Goal: Task Accomplishment & Management: Manage account settings

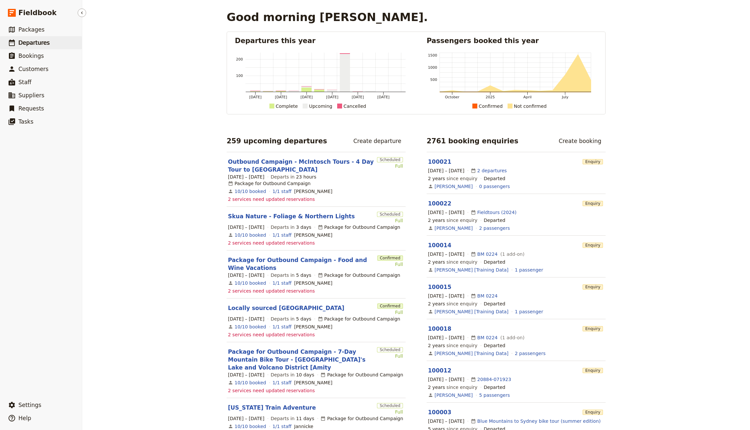
click at [68, 45] on link "​ Departures" at bounding box center [41, 42] width 82 height 13
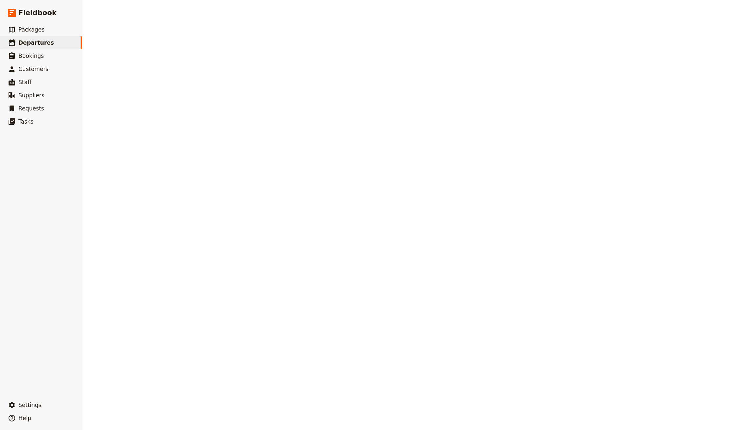
select select "CREATED_AT"
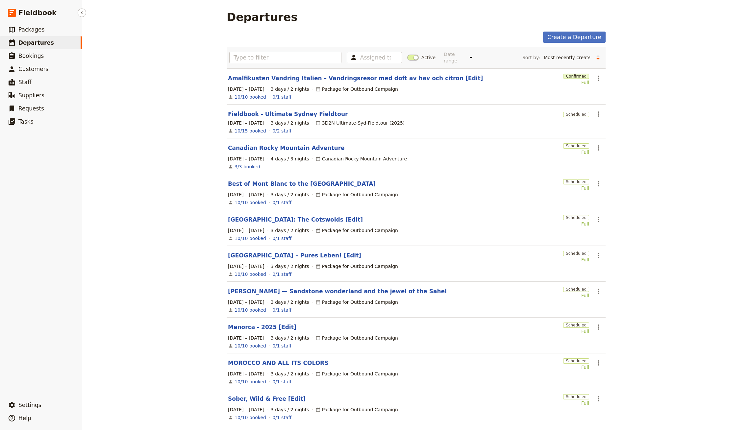
click at [56, 398] on div "​ Settings ​ Help" at bounding box center [41, 410] width 82 height 29
click at [49, 403] on button "​ Settings" at bounding box center [41, 405] width 82 height 13
click at [111, 405] on span "Sign out" at bounding box center [119, 405] width 60 height 7
